Goal: Task Accomplishment & Management: Use online tool/utility

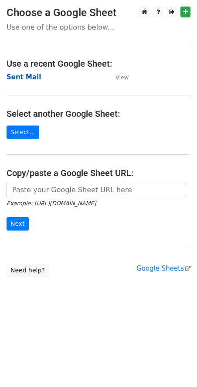
click at [26, 78] on strong "Sent Mail" at bounding box center [24, 77] width 34 height 8
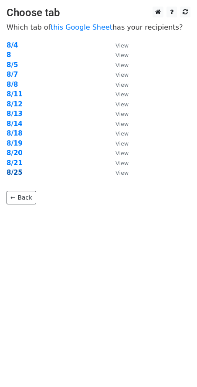
click at [15, 173] on strong "8/25" at bounding box center [15, 172] width 16 height 8
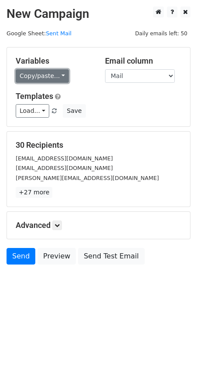
click at [31, 78] on link "Copy/paste..." at bounding box center [42, 75] width 53 height 13
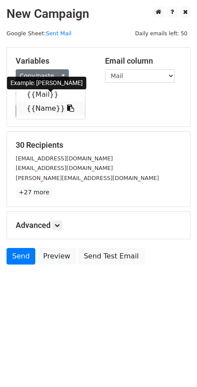
click at [31, 107] on link "{{Name}}" at bounding box center [50, 108] width 69 height 14
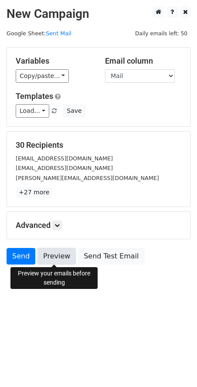
click at [44, 256] on link "Preview" at bounding box center [56, 256] width 38 height 17
click at [57, 257] on link "Preview" at bounding box center [56, 256] width 38 height 17
click at [59, 229] on link at bounding box center [57, 225] width 10 height 10
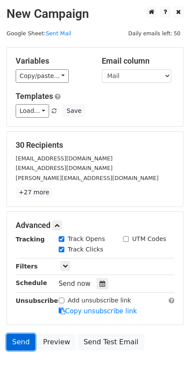
click at [21, 344] on link "Send" at bounding box center [21, 341] width 29 height 17
